Goal: Information Seeking & Learning: Learn about a topic

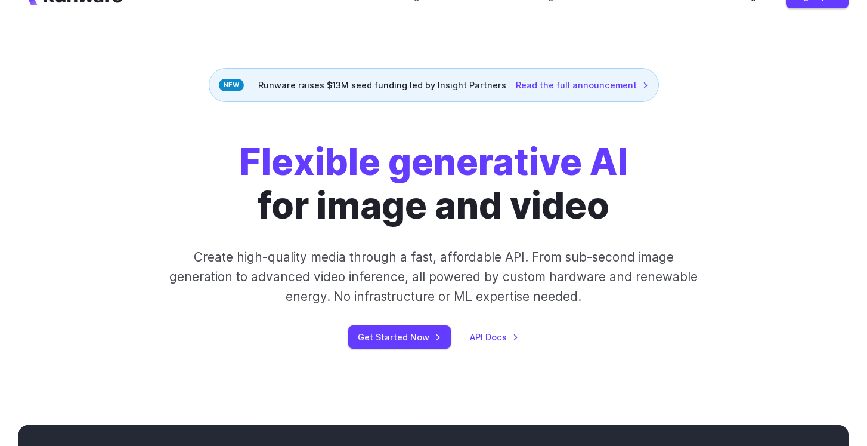
scroll to position [42, 0]
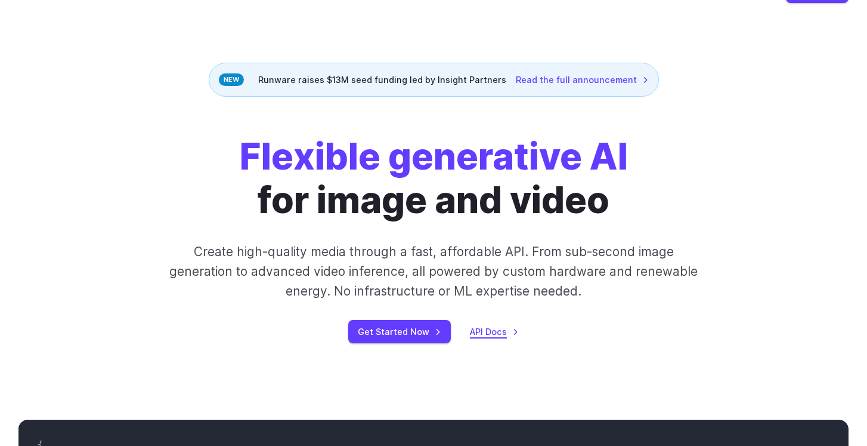
click at [495, 329] on link "API Docs" at bounding box center [494, 331] width 49 height 14
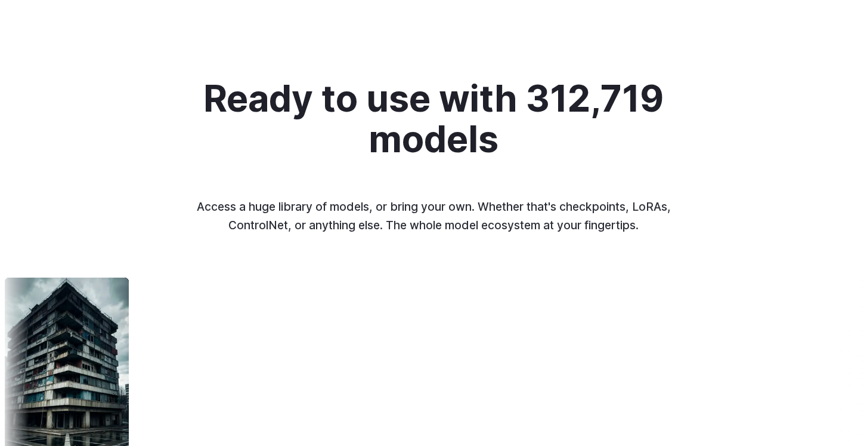
scroll to position [1313, 0]
